Goal: Transaction & Acquisition: Purchase product/service

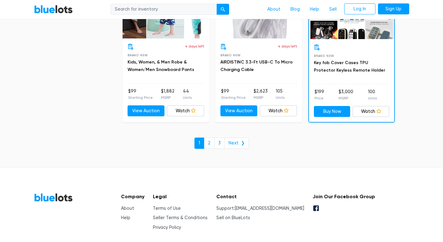
scroll to position [2746, 0]
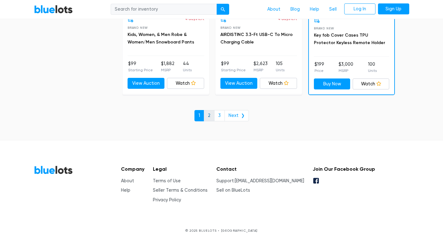
drag, startPoint x: 212, startPoint y: 118, endPoint x: 211, endPoint y: 114, distance: 3.3
click at [212, 118] on link "2" at bounding box center [209, 115] width 11 height 11
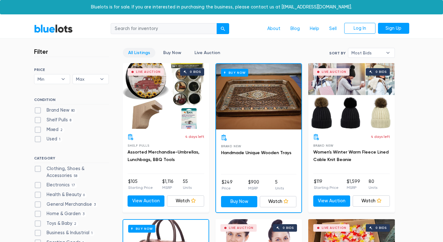
click at [62, 184] on label "Electronics 17" at bounding box center [55, 185] width 43 height 7
click at [38, 184] on input "Electronics 17" at bounding box center [36, 184] width 4 height 4
checkbox input "true"
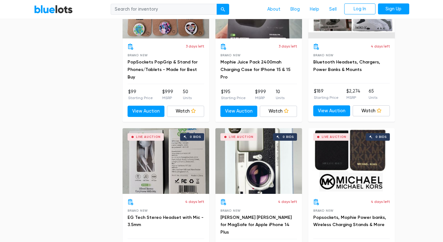
scroll to position [1184, 0]
